Goal: Task Accomplishment & Management: Manage account settings

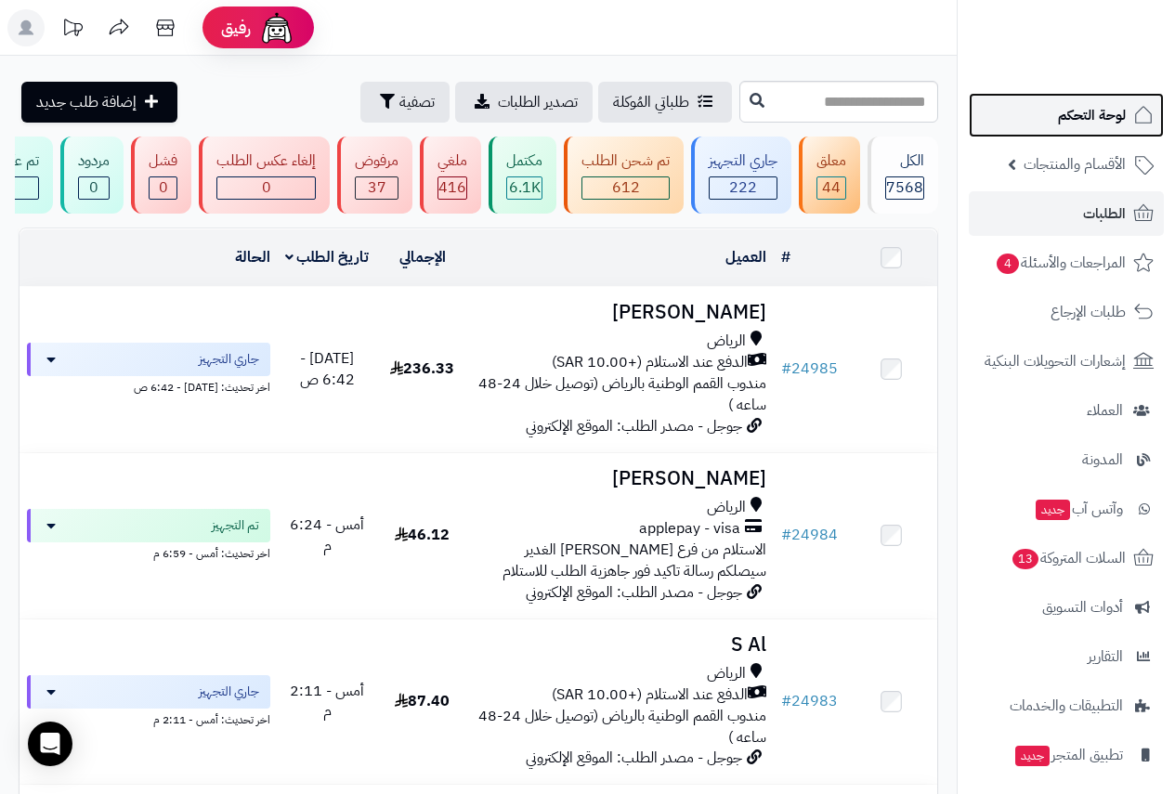
click at [1082, 111] on span "لوحة التحكم" at bounding box center [1092, 115] width 68 height 26
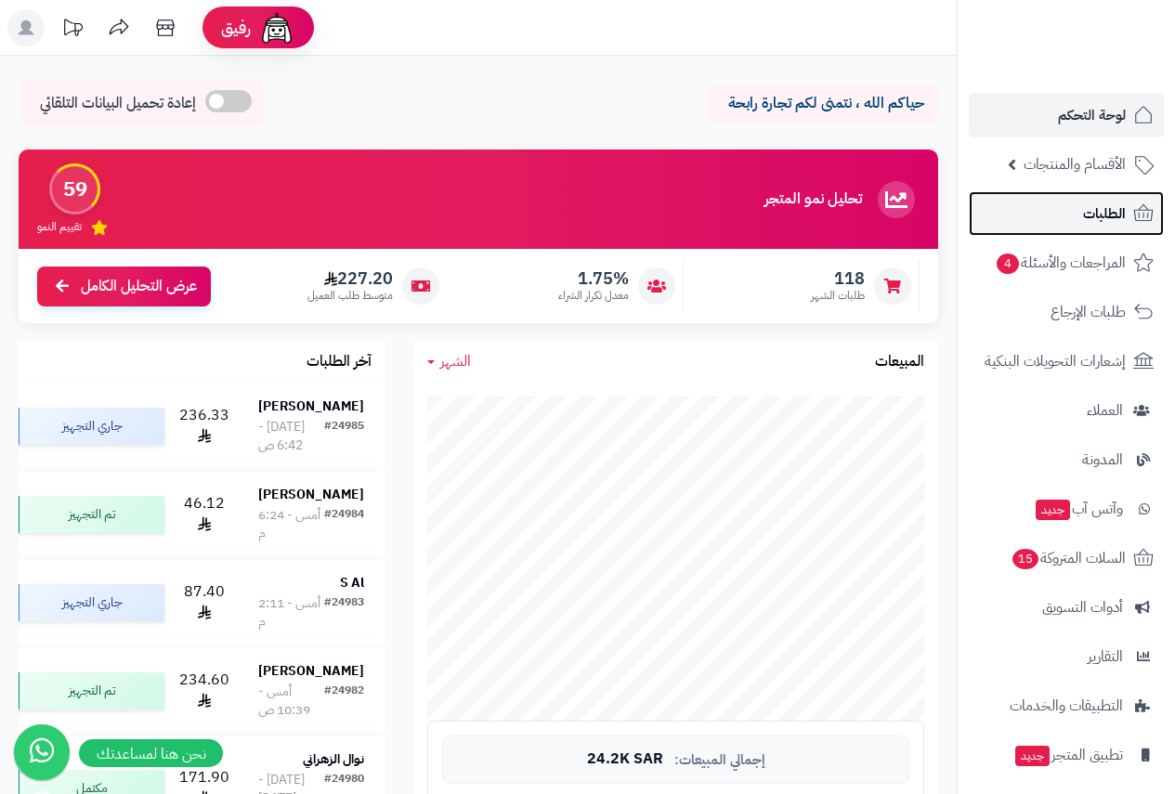
click at [1120, 201] on span "الطلبات" at bounding box center [1104, 214] width 43 height 26
